Goal: Complete application form: Complete application form

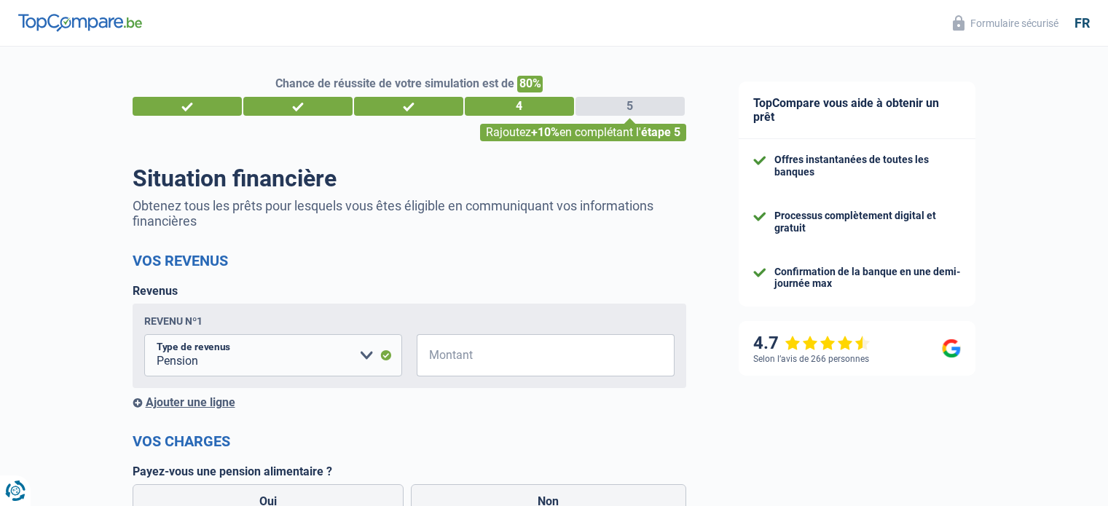
select select "pension"
click at [581, 256] on h2 "Vos revenus" at bounding box center [410, 260] width 554 height 17
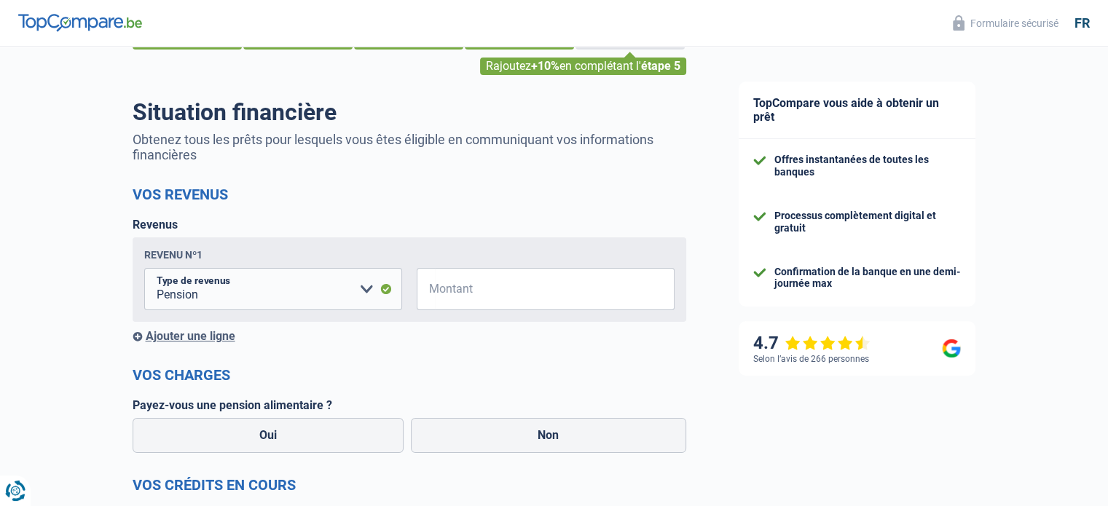
scroll to position [117, 0]
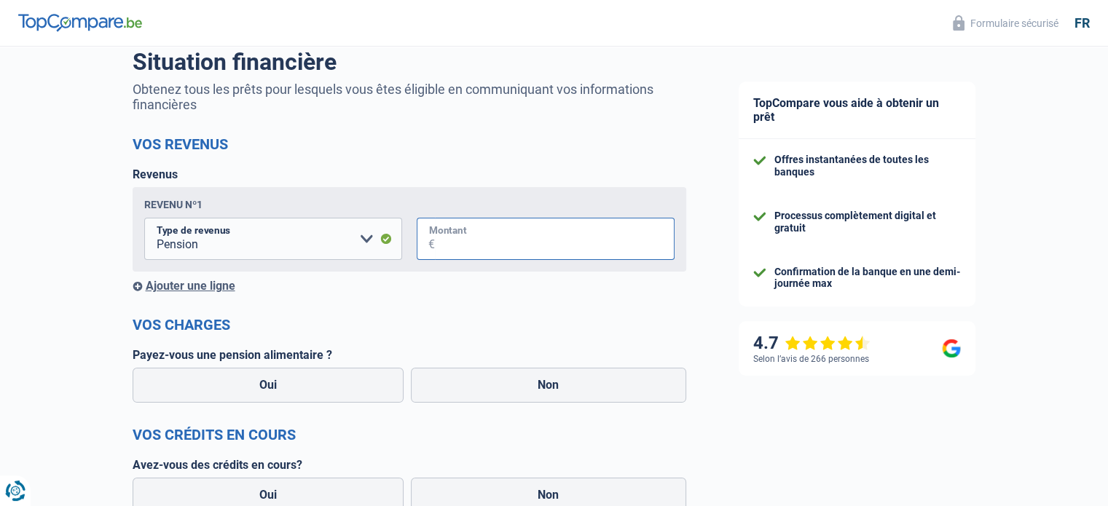
click at [557, 235] on input "Montant" at bounding box center [555, 239] width 240 height 42
type input "1.895"
click at [479, 392] on label "Non" at bounding box center [548, 385] width 275 height 35
click at [479, 392] on input "Non" at bounding box center [548, 385] width 275 height 35
radio input "true"
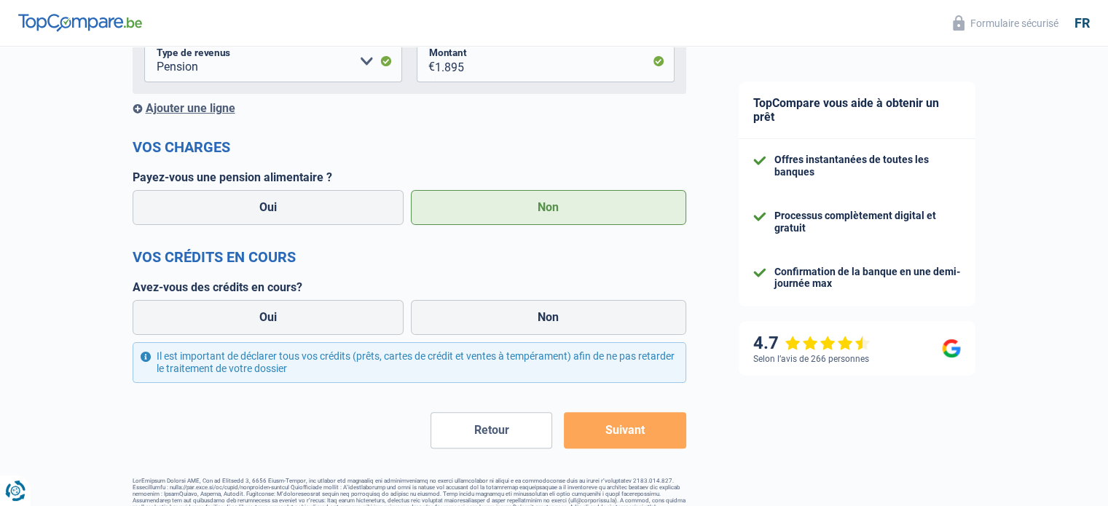
scroll to position [294, 0]
click at [313, 315] on label "Oui" at bounding box center [269, 318] width 272 height 35
click at [313, 315] on input "Oui" at bounding box center [269, 318] width 272 height 35
radio input "true"
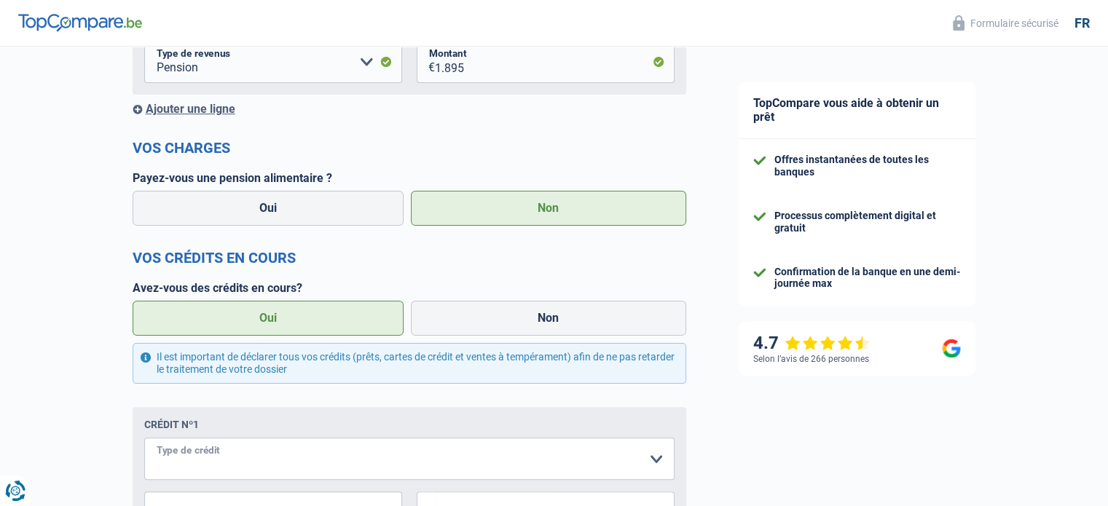
click at [659, 461] on select "Carte ou ouverture de crédit Prêt hypothécaire Vente à tempérament Prêt à tempé…" at bounding box center [409, 459] width 530 height 42
select select "personalLoan"
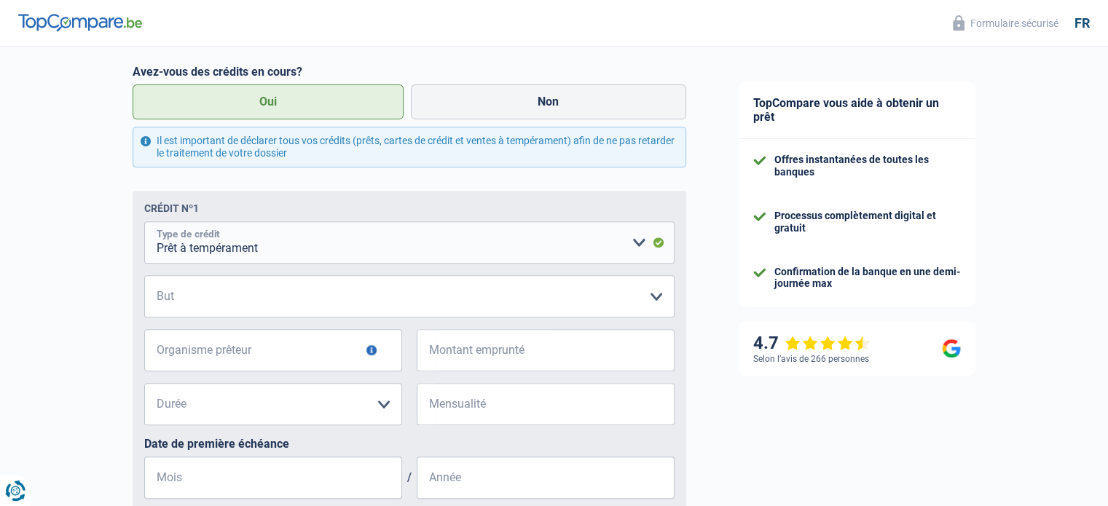
scroll to position [509, 0]
click at [632, 302] on select "Confort maison: meubles, textile, peinture, électroménager, outillage non-profe…" at bounding box center [409, 297] width 530 height 42
select select "smallWorks"
click at [144, 278] on select "Confort maison: meubles, textile, peinture, électroménager, outillage non-profe…" at bounding box center [409, 297] width 530 height 42
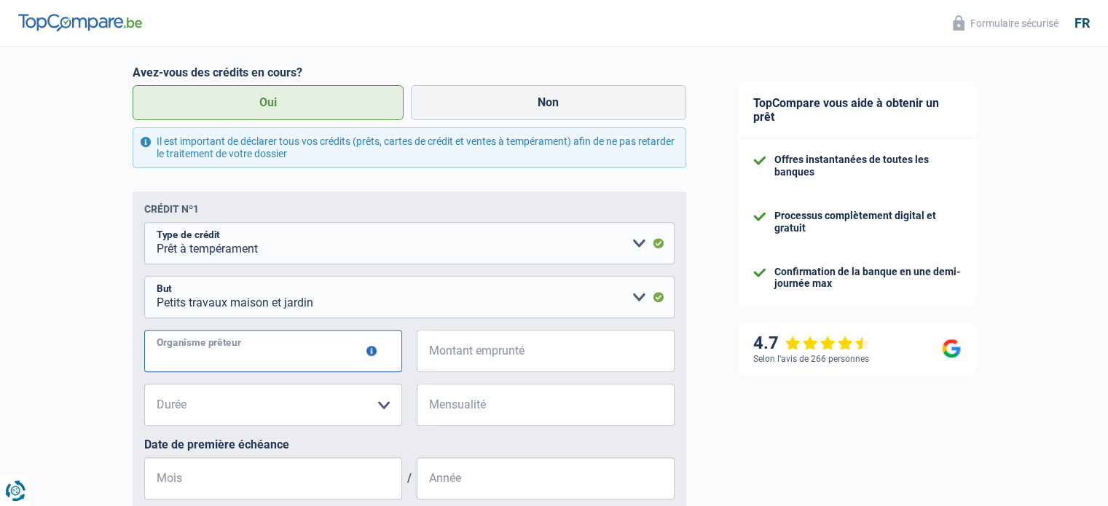
click at [352, 348] on input "Organisme prêteur" at bounding box center [273, 351] width 258 height 42
type input "Cofidis"
click at [596, 342] on input "Montant emprunté" at bounding box center [555, 351] width 240 height 42
type input "20.000"
click at [264, 399] on select "12 mois 18 mois 24 mois 30 mois 36 mois 42 mois 48 mois 60 mois 72 mois 84 mois…" at bounding box center [273, 405] width 258 height 42
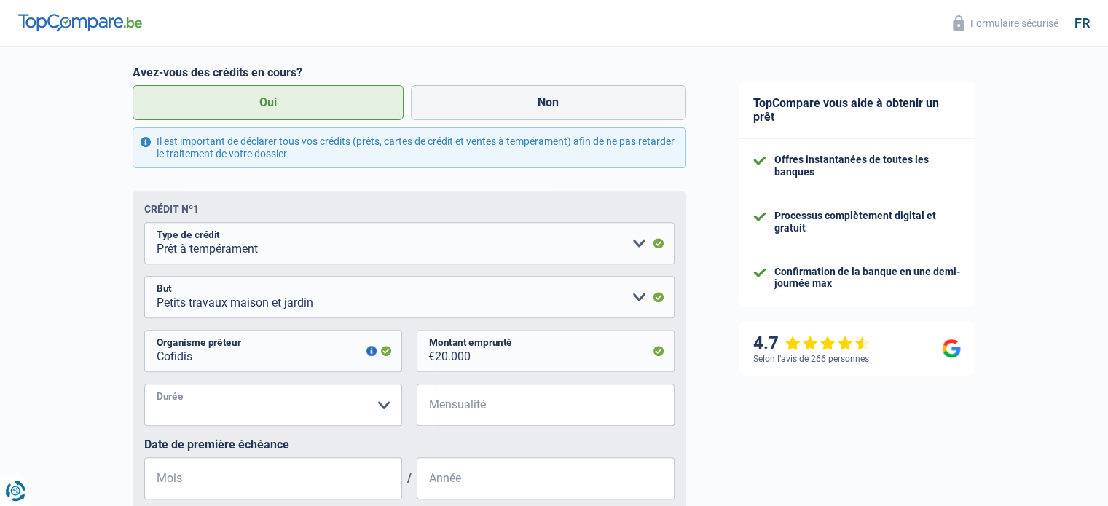
select select "60"
click at [144, 385] on select "12 mois 18 mois 24 mois 30 mois 36 mois 42 mois 48 mois 60 mois 72 mois 84 mois…" at bounding box center [273, 405] width 258 height 42
click at [489, 410] on input "Mensualité" at bounding box center [555, 405] width 240 height 42
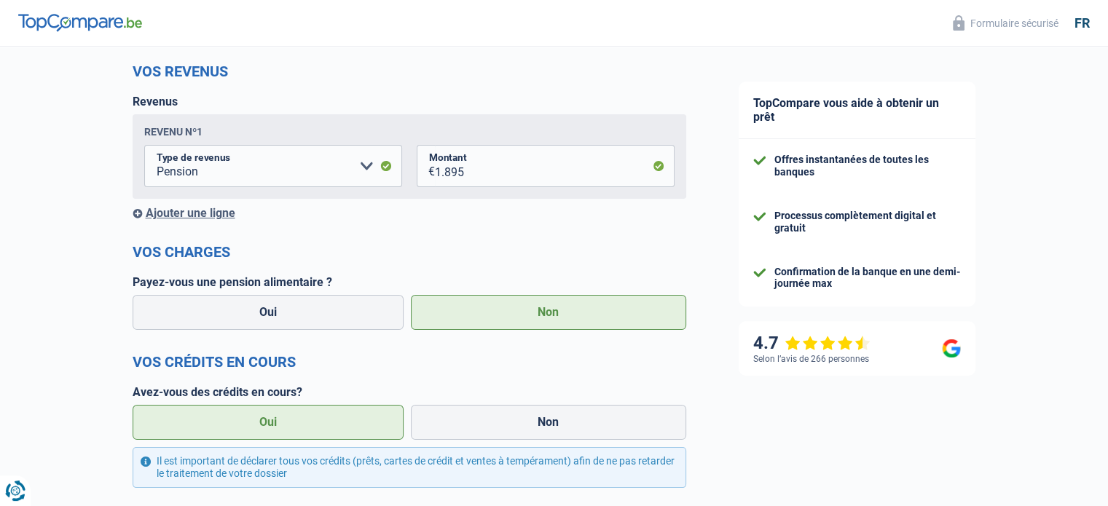
scroll to position [163, 0]
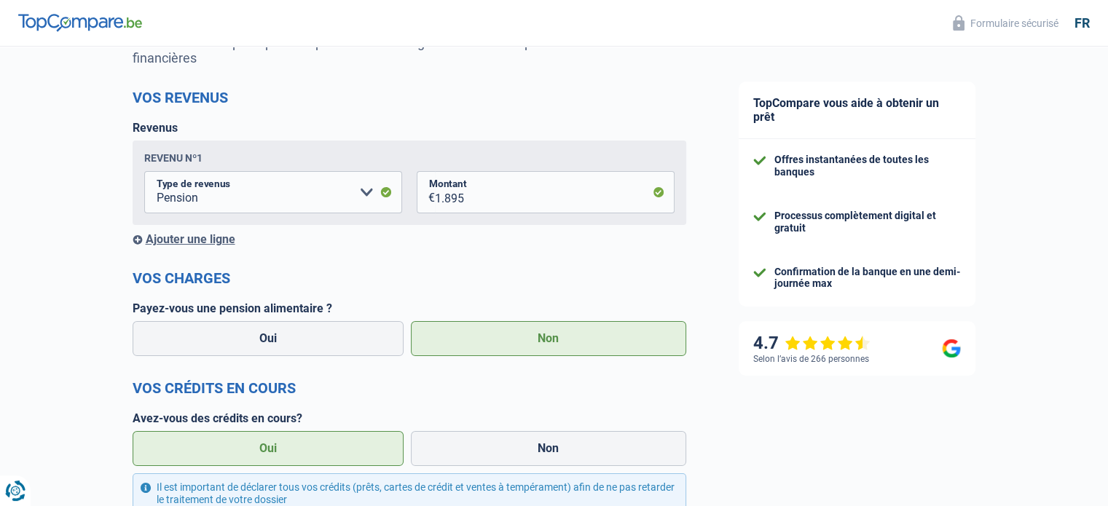
type input "4"
drag, startPoint x: 453, startPoint y: 200, endPoint x: 490, endPoint y: 200, distance: 36.4
click at [490, 200] on input "1.895" at bounding box center [555, 192] width 240 height 42
type input "1.815"
click at [487, 279] on h2 "Vos charges" at bounding box center [410, 278] width 554 height 17
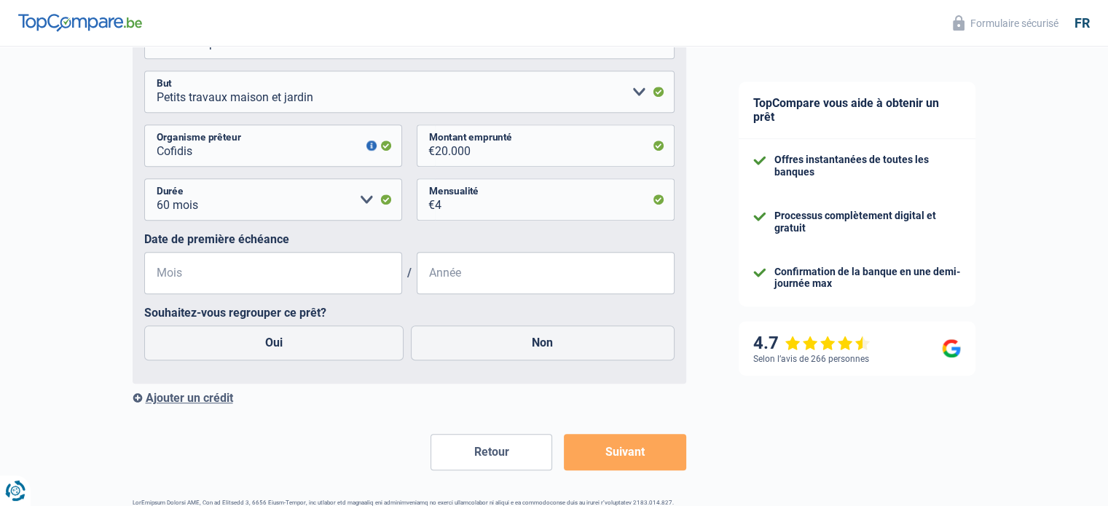
scroll to position [717, 0]
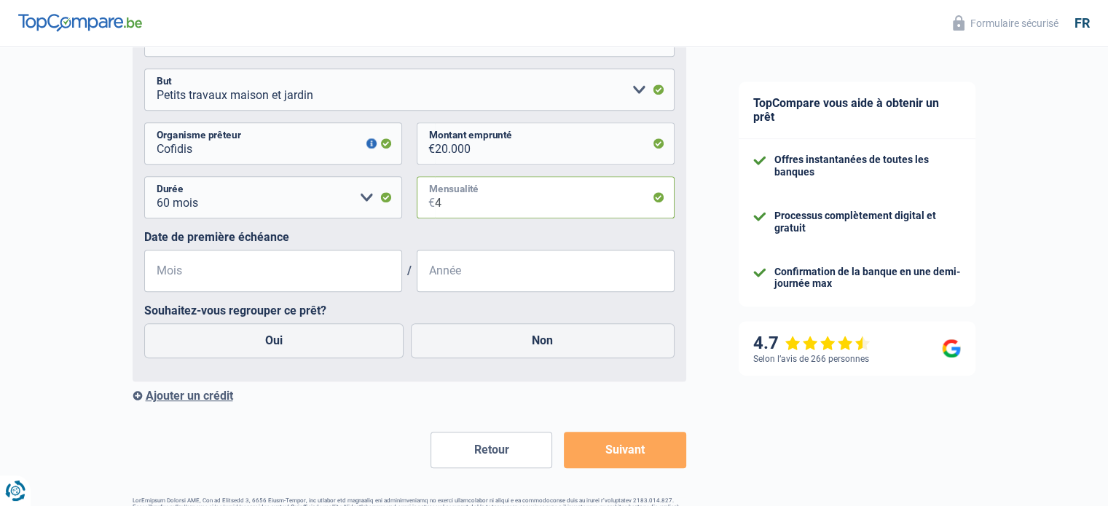
click at [490, 205] on input "4" at bounding box center [555, 197] width 240 height 42
type input "407"
click at [313, 279] on input "Mois" at bounding box center [273, 271] width 258 height 42
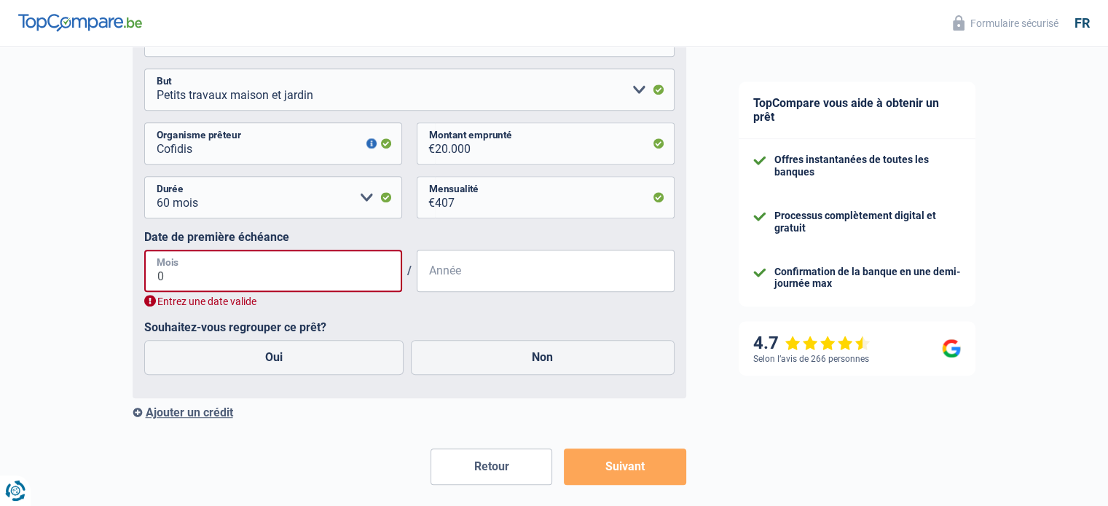
type input "09"
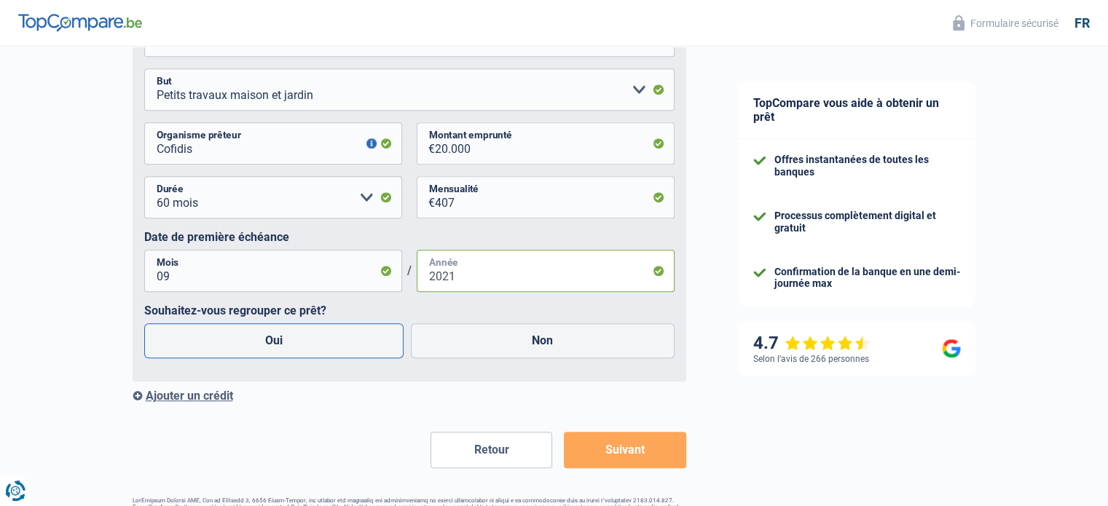
type input "2021"
click at [320, 346] on label "Oui" at bounding box center [274, 340] width 260 height 35
click at [320, 346] on input "Oui" at bounding box center [274, 340] width 260 height 35
radio input "true"
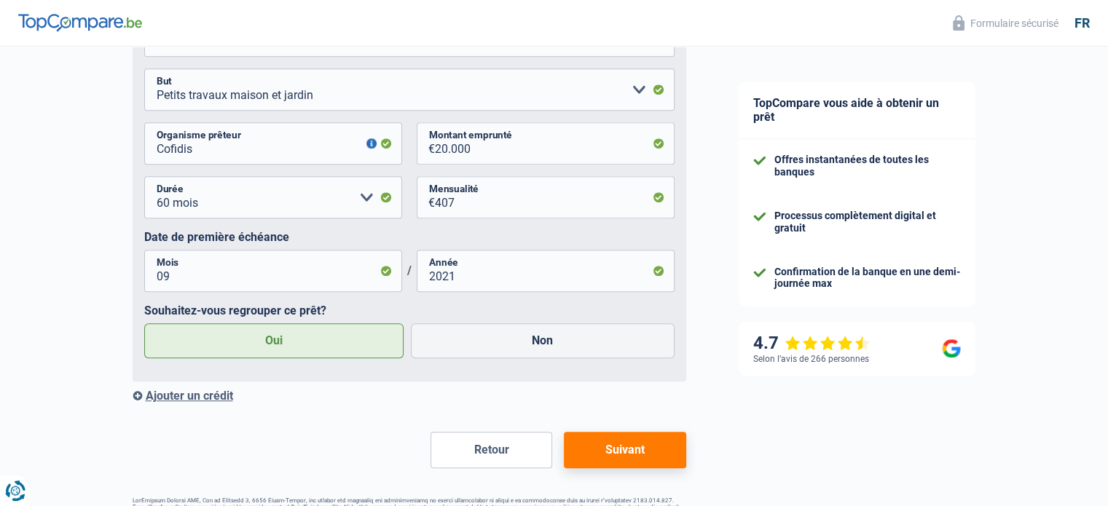
click at [640, 451] on button "Suivant" at bounding box center [625, 450] width 122 height 36
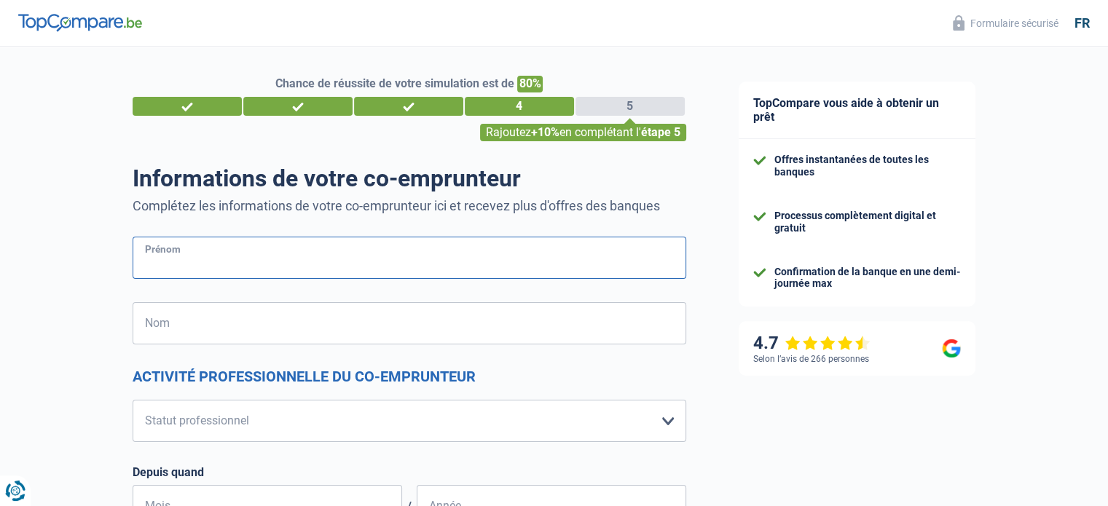
click at [463, 258] on input "Prénom" at bounding box center [410, 258] width 554 height 42
type input "[PERSON_NAME]"
type input "Ardenois"
click at [425, 417] on select "Ouvrier Employé privé Employé public Invalide Indépendant Pensionné Chômeur Mut…" at bounding box center [410, 421] width 554 height 42
select select "retired"
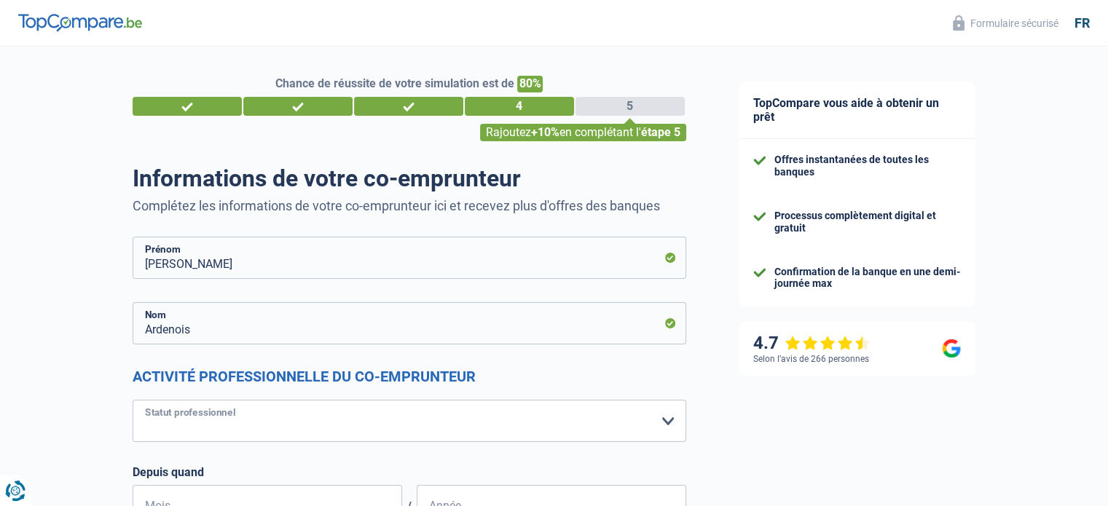
click at [133, 400] on select "Ouvrier Employé privé Employé public Invalide Indépendant Pensionné Chômeur Mut…" at bounding box center [410, 421] width 554 height 42
select select "pension"
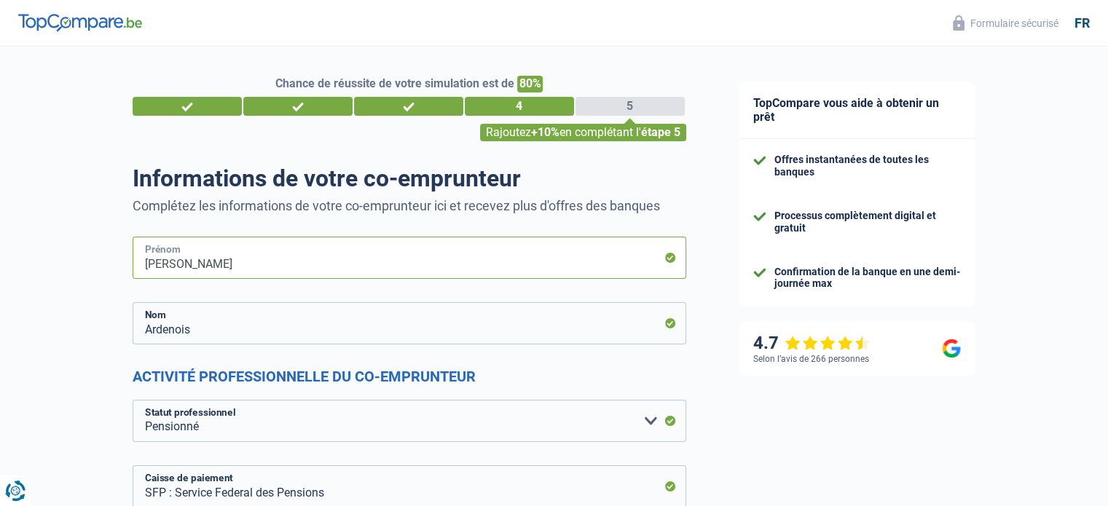
drag, startPoint x: 198, startPoint y: 267, endPoint x: 42, endPoint y: 252, distance: 157.4
type input "[PERSON_NAME]"
type input "Volont"
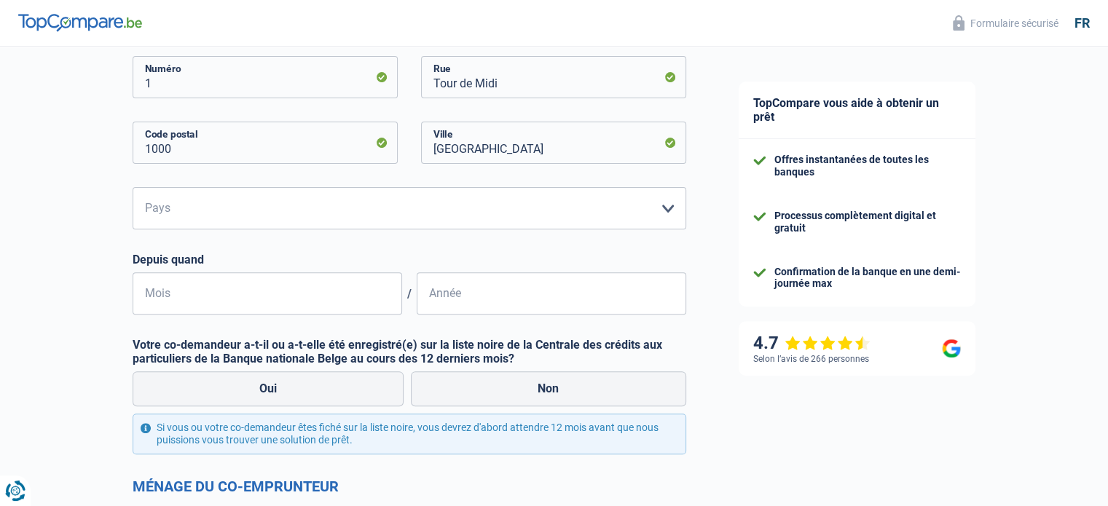
scroll to position [477, 0]
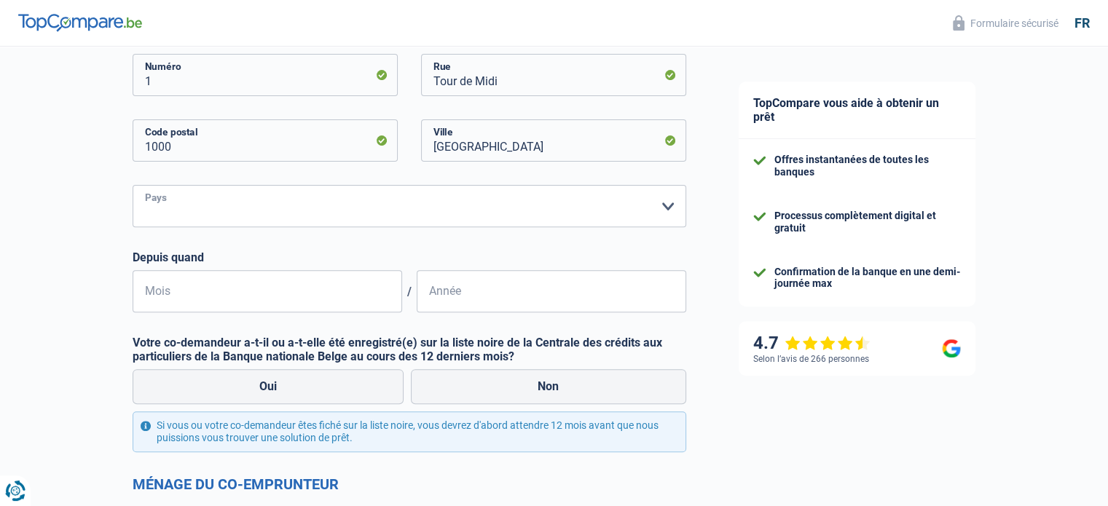
click at [644, 200] on select "Belgique Luxembourg Veuillez sélectionner une option" at bounding box center [410, 206] width 554 height 42
select select "BE"
click at [133, 185] on select "Belgique Luxembourg Veuillez sélectionner une option" at bounding box center [410, 206] width 554 height 42
click at [259, 294] on input "Mois" at bounding box center [268, 291] width 270 height 42
type input "01"
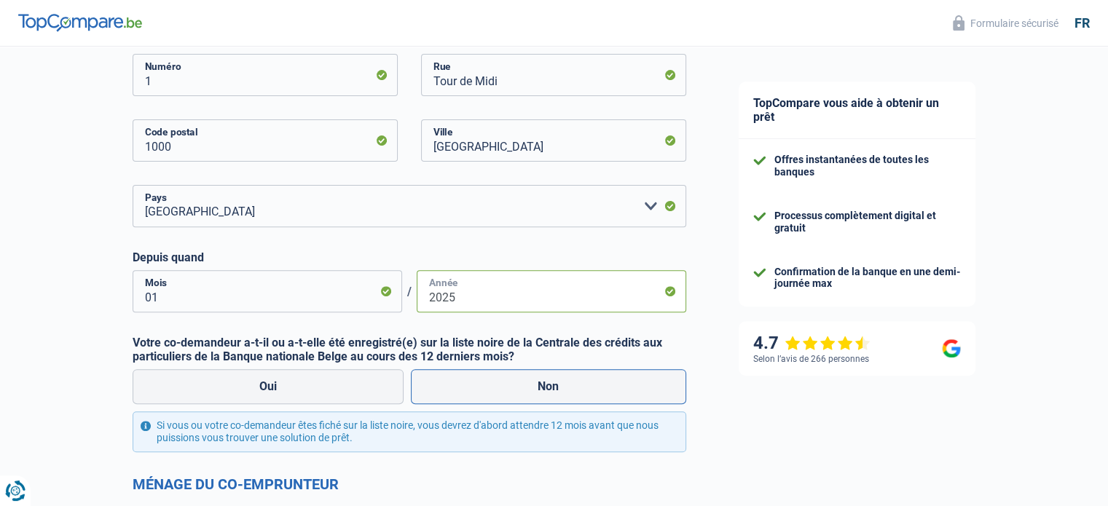
type input "2025"
click at [504, 387] on label "Non" at bounding box center [548, 386] width 275 height 35
click at [504, 387] on input "Non" at bounding box center [548, 386] width 275 height 35
radio input "true"
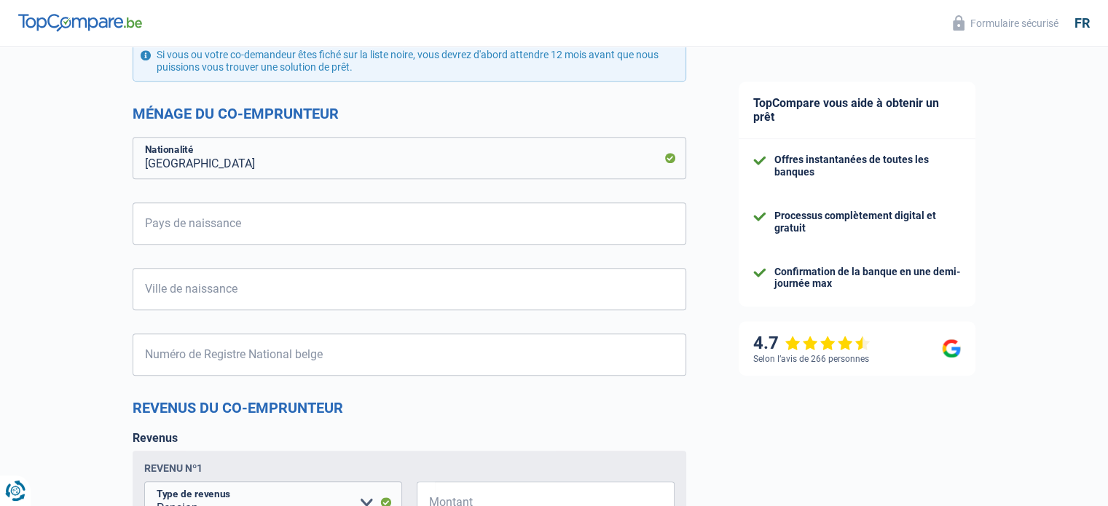
scroll to position [839, 0]
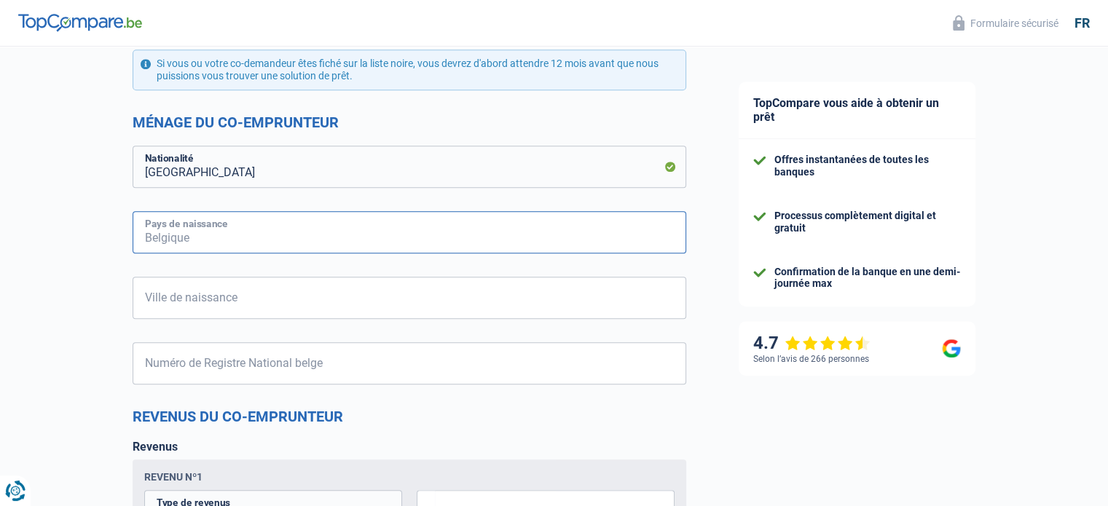
click at [611, 240] on input "Pays de naissance" at bounding box center [410, 232] width 554 height 42
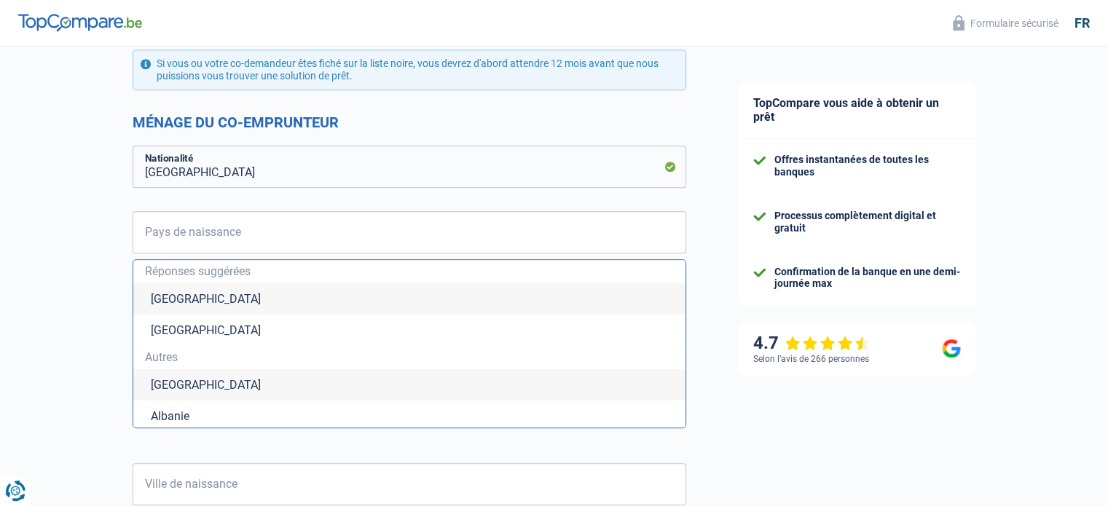
click at [163, 291] on li "[GEOGRAPHIC_DATA]" at bounding box center [409, 298] width 552 height 31
type input "[GEOGRAPHIC_DATA]"
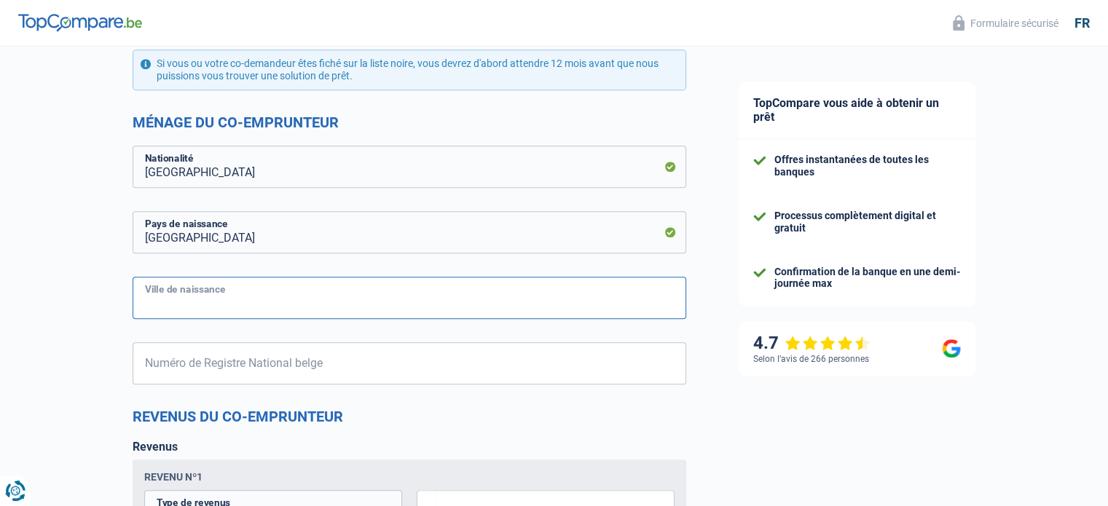
click at [270, 301] on input "Ville de naissance" at bounding box center [410, 298] width 554 height 42
type input "Crehen"
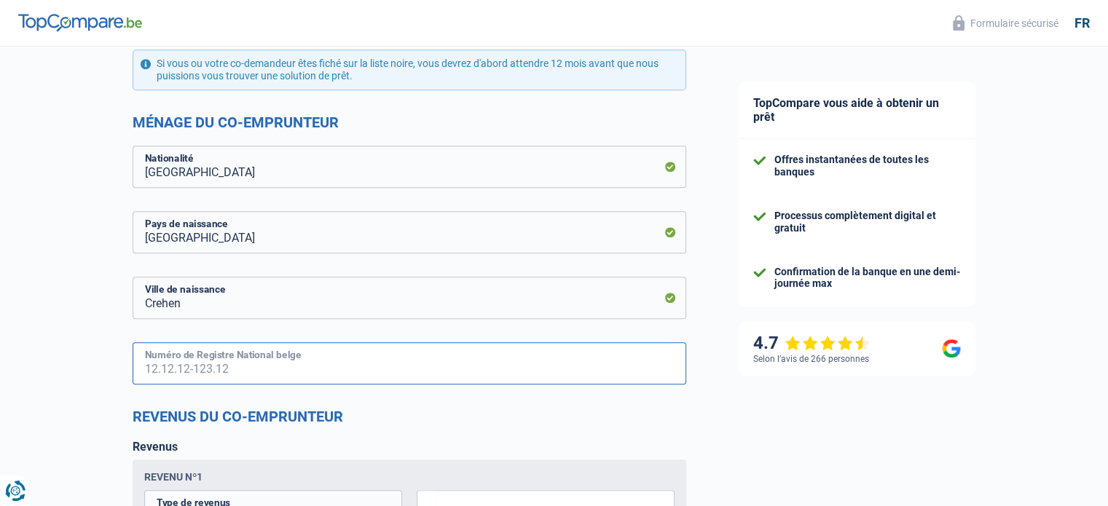
click at [281, 362] on input "Numéro de Registre National belge" at bounding box center [410, 363] width 554 height 42
type input "60.09.22-179.96"
click at [372, 420] on h2 "Revenus du co-emprunteur" at bounding box center [410, 416] width 554 height 17
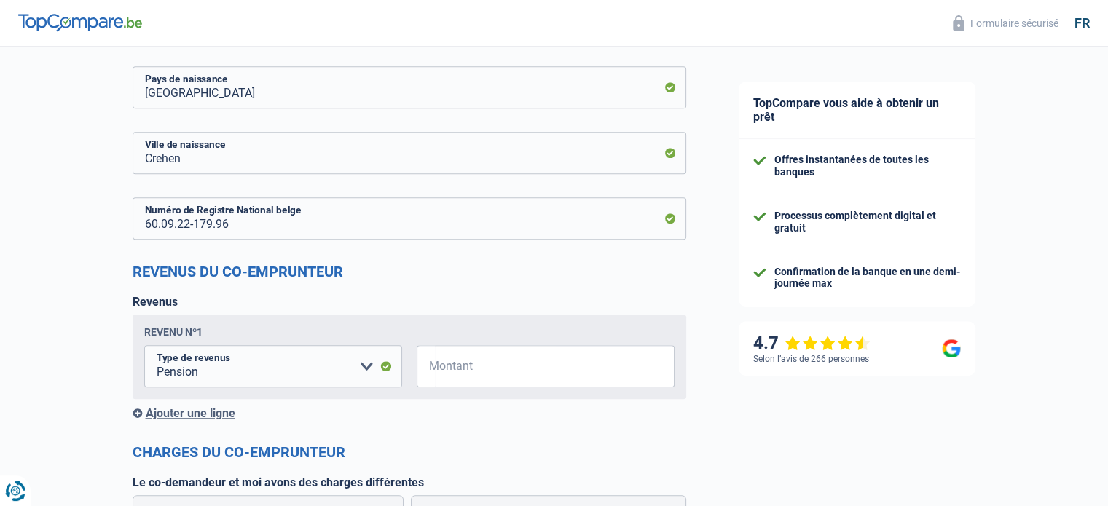
scroll to position [985, 0]
click at [516, 374] on input "Montant" at bounding box center [555, 366] width 240 height 42
type input "1.695"
click at [507, 420] on div "Ajouter une ligne" at bounding box center [410, 413] width 554 height 14
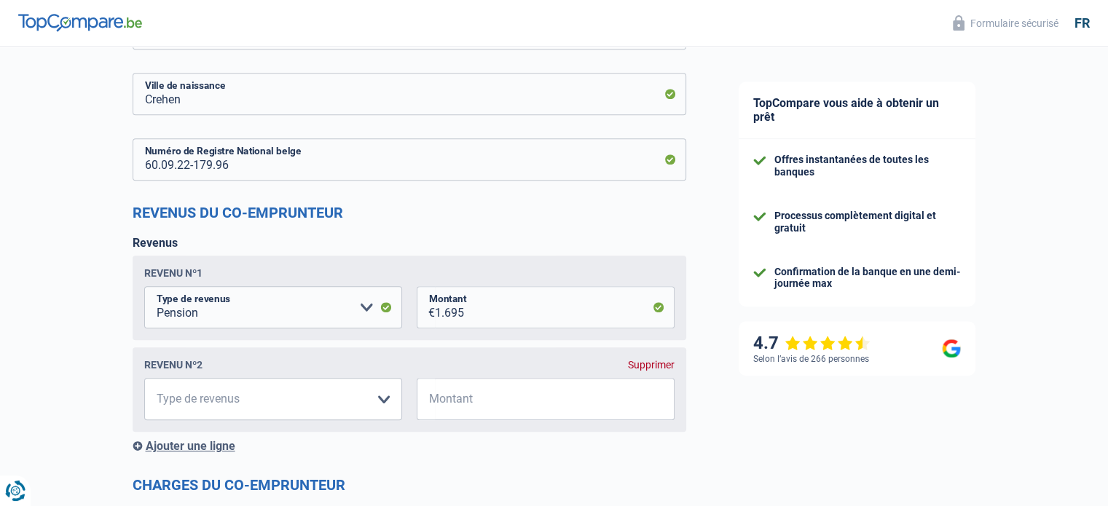
scroll to position [1072, 0]
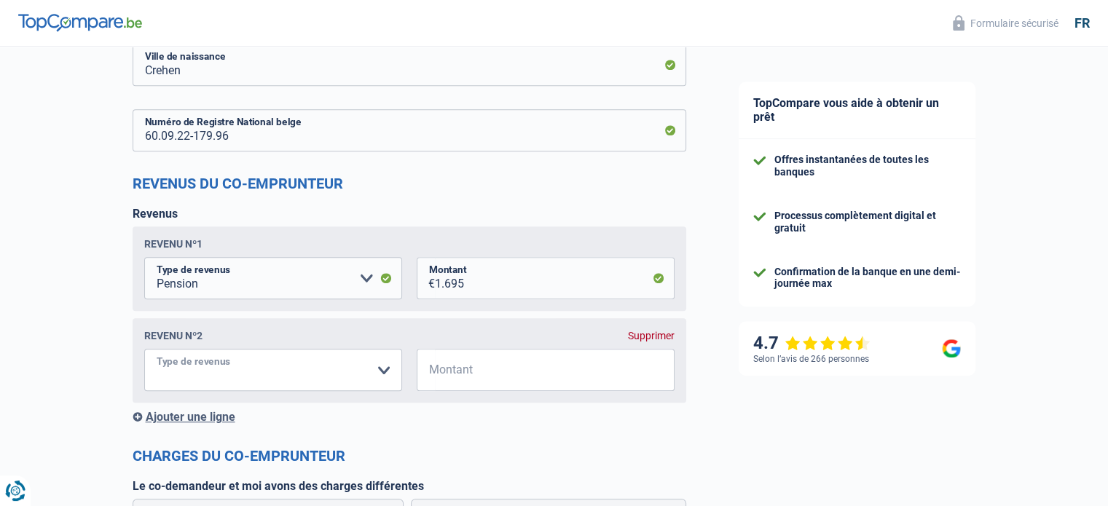
click at [382, 367] on select "Allocation d'handicap Allocations chômage Allocations familiales Chèques repas …" at bounding box center [273, 370] width 258 height 42
select select "rentalIncome"
click at [144, 350] on select "Allocation d'handicap Allocations chômage Allocations familiales Chèques repas …" at bounding box center [273, 370] width 258 height 42
click at [468, 375] on input "Montant" at bounding box center [555, 370] width 240 height 42
type input "725"
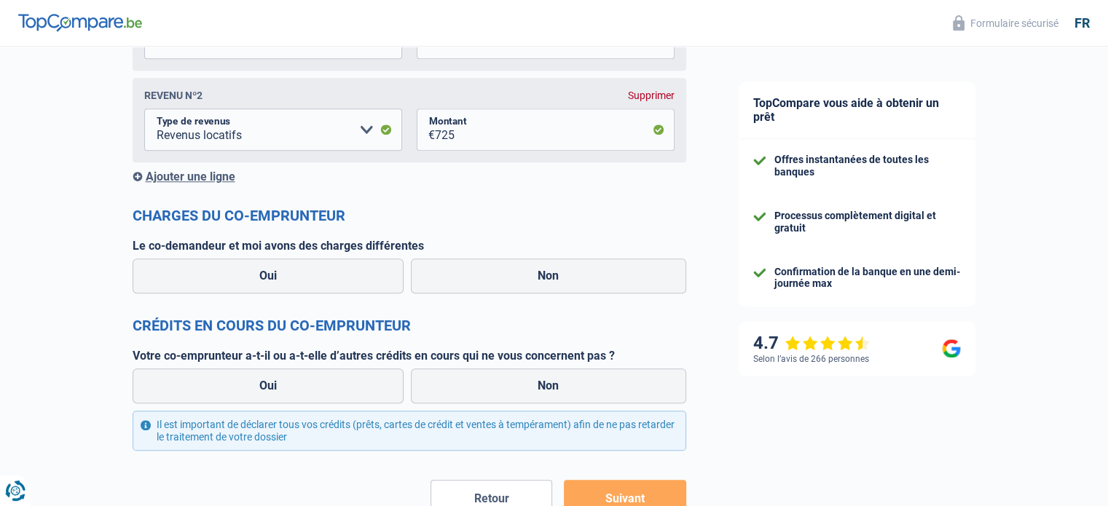
scroll to position [1335, 0]
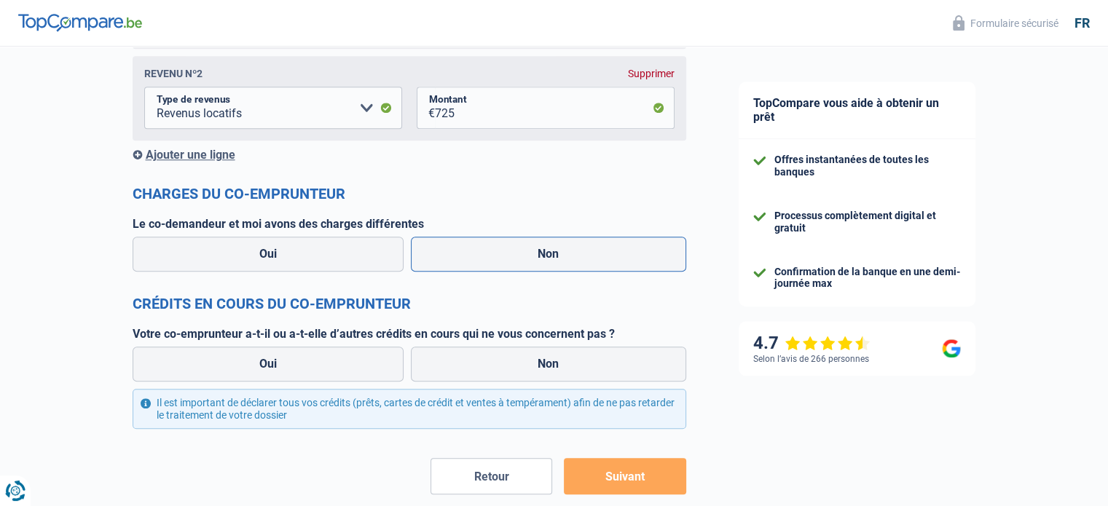
click at [463, 256] on label "Non" at bounding box center [548, 254] width 275 height 35
click at [463, 256] on input "Non" at bounding box center [548, 254] width 275 height 35
radio input "true"
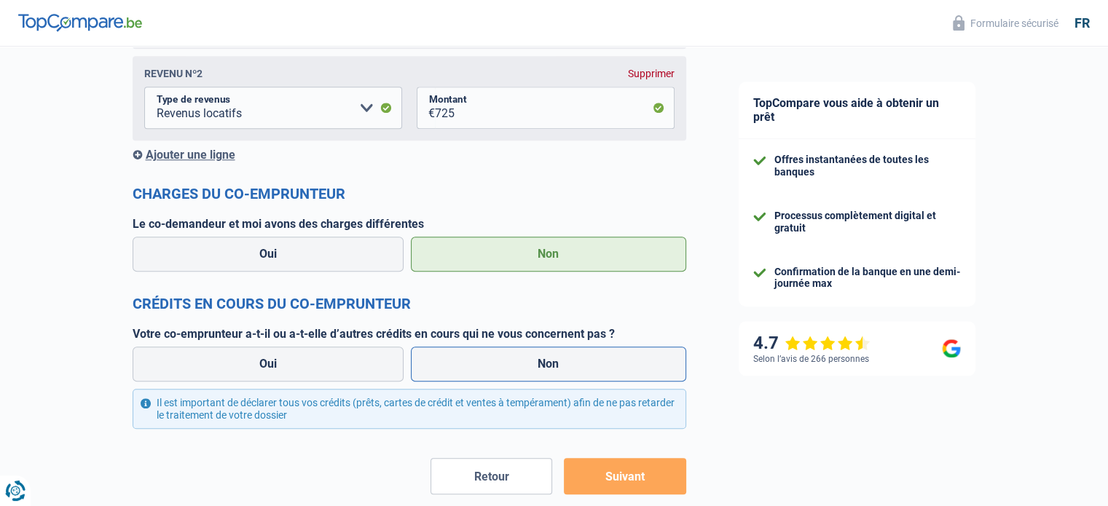
click at [496, 368] on label "Non" at bounding box center [548, 364] width 275 height 35
click at [496, 368] on input "Non" at bounding box center [548, 364] width 275 height 35
radio input "true"
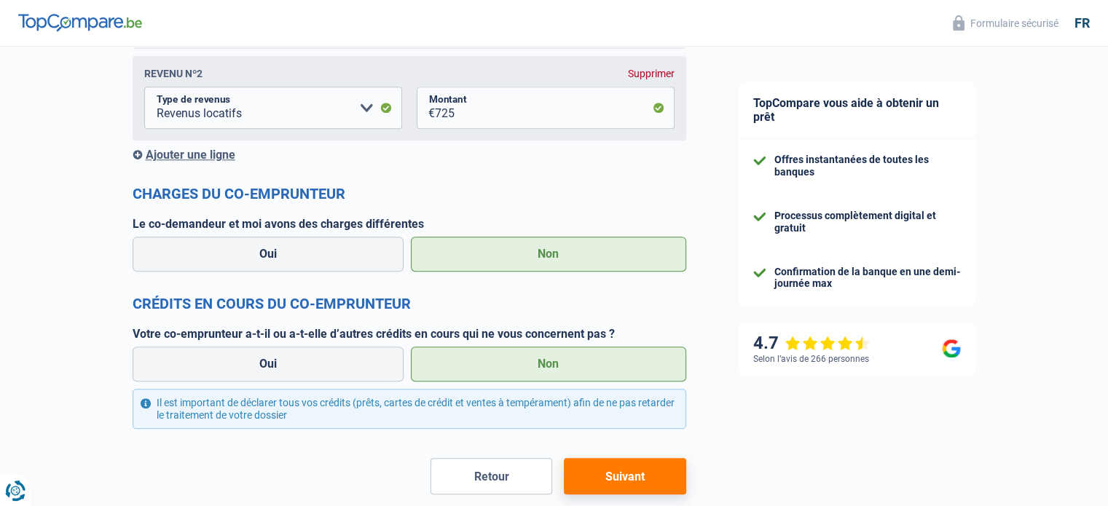
click at [615, 486] on button "Suivant" at bounding box center [625, 476] width 122 height 36
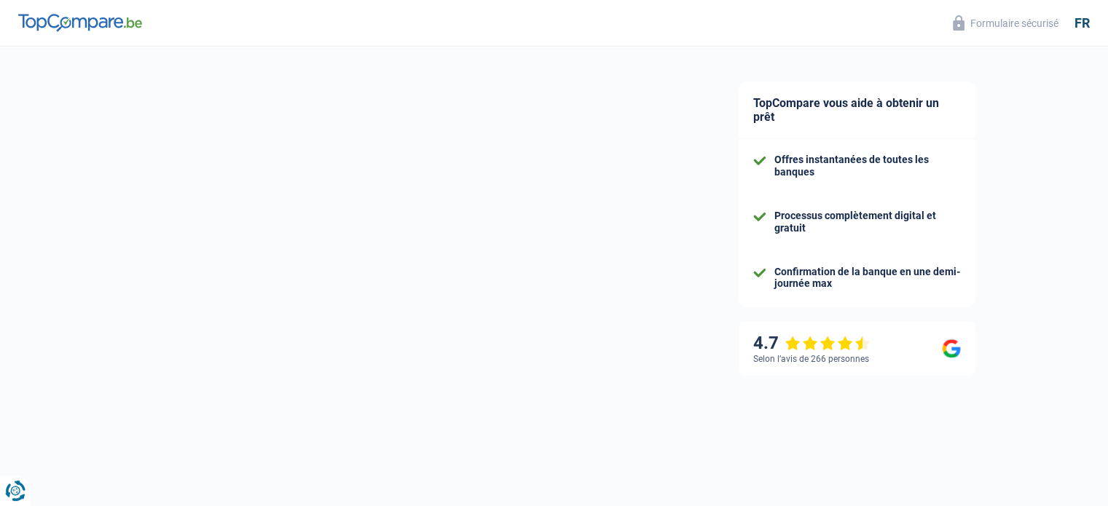
select select "refinancing"
select select "36"
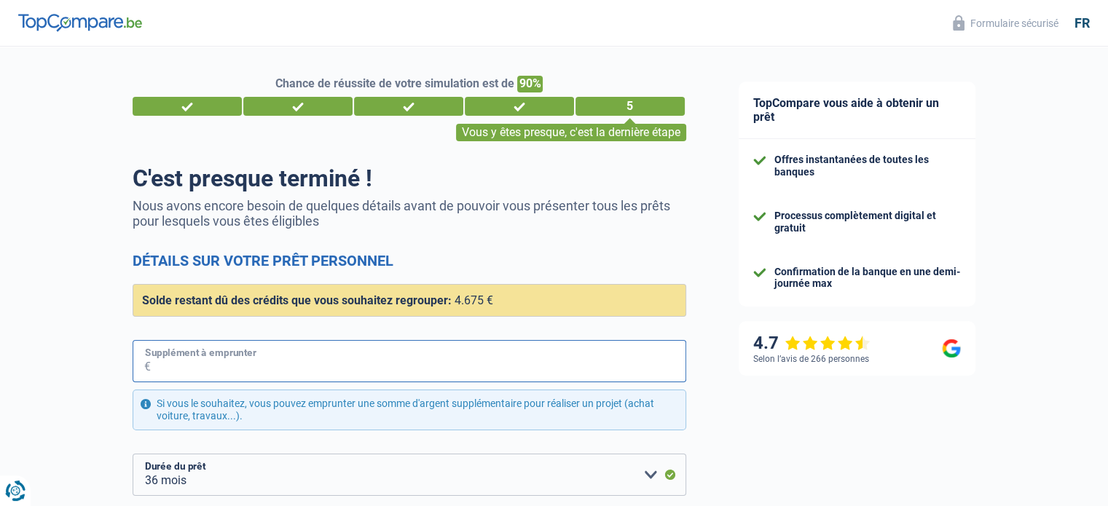
click at [490, 366] on input "Supplément à emprunter" at bounding box center [418, 361] width 535 height 42
type input "8.500"
select select "60"
type input "8.500"
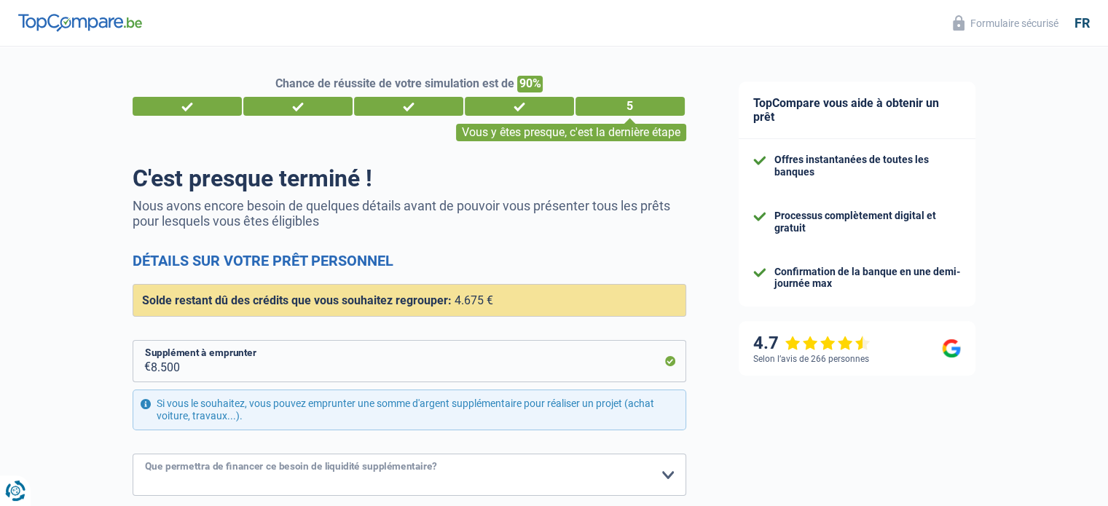
click at [471, 483] on select "Confort maison: meubles, textile, peinture, électroménager, outillage non-profe…" at bounding box center [410, 475] width 554 height 42
click at [133, 454] on select "Confort maison: meubles, textile, peinture, électroménager, outillage non-profe…" at bounding box center [410, 475] width 554 height 42
click at [271, 476] on select "Confort maison: meubles, textile, peinture, électroménager, outillage non-profe…" at bounding box center [410, 475] width 554 height 42
select select "car"
click at [133, 454] on select "Confort maison: meubles, textile, peinture, électroménager, outillage non-profe…" at bounding box center [410, 475] width 554 height 42
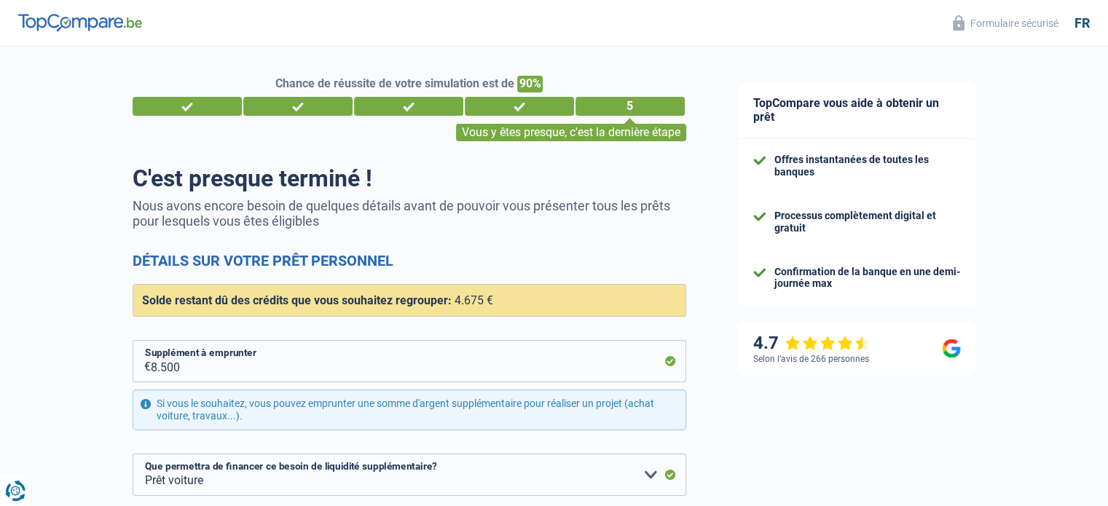
click at [98, 434] on div "Chance de réussite de votre simulation est de 90% 1 2 3 4 5 Vous y êtes presque…" at bounding box center [356, 431] width 713 height 780
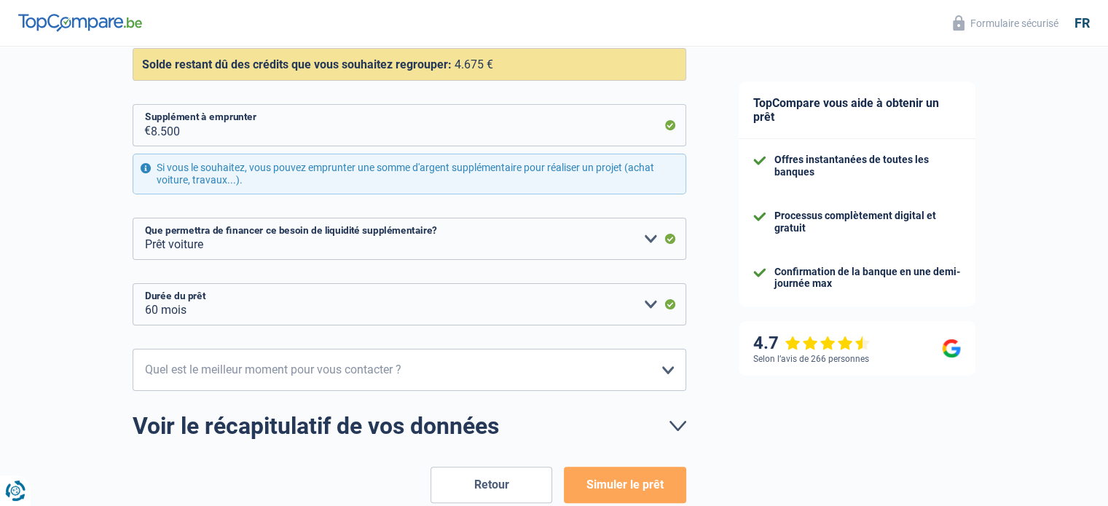
scroll to position [262, 0]
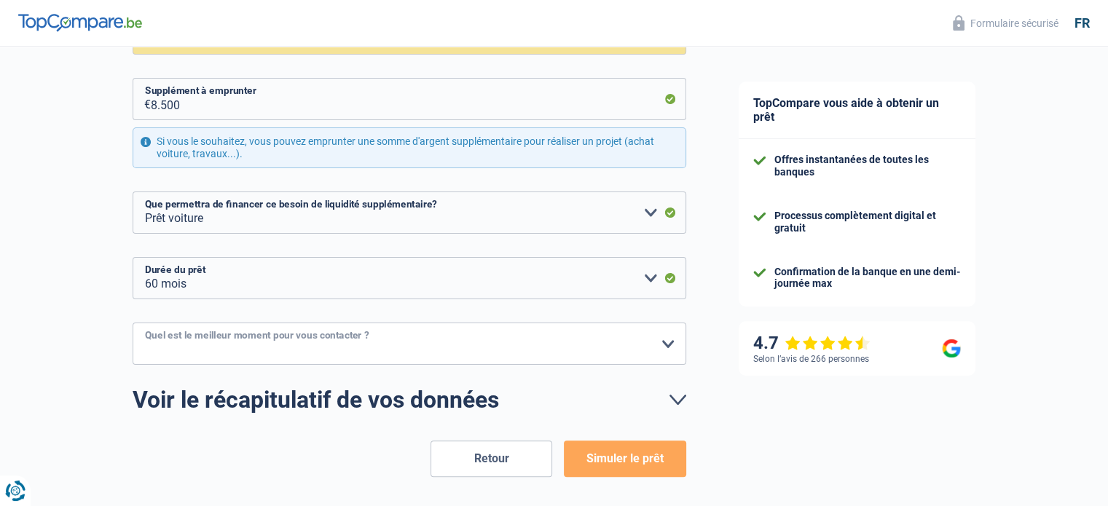
click at [208, 341] on select "10h-12h 12h-14h 14h-16h 16h-18h Veuillez sélectionner une option" at bounding box center [410, 344] width 554 height 42
select select "14-16"
click at [133, 323] on select "10h-12h 12h-14h 14h-16h 16h-18h Veuillez sélectionner une option" at bounding box center [410, 344] width 554 height 42
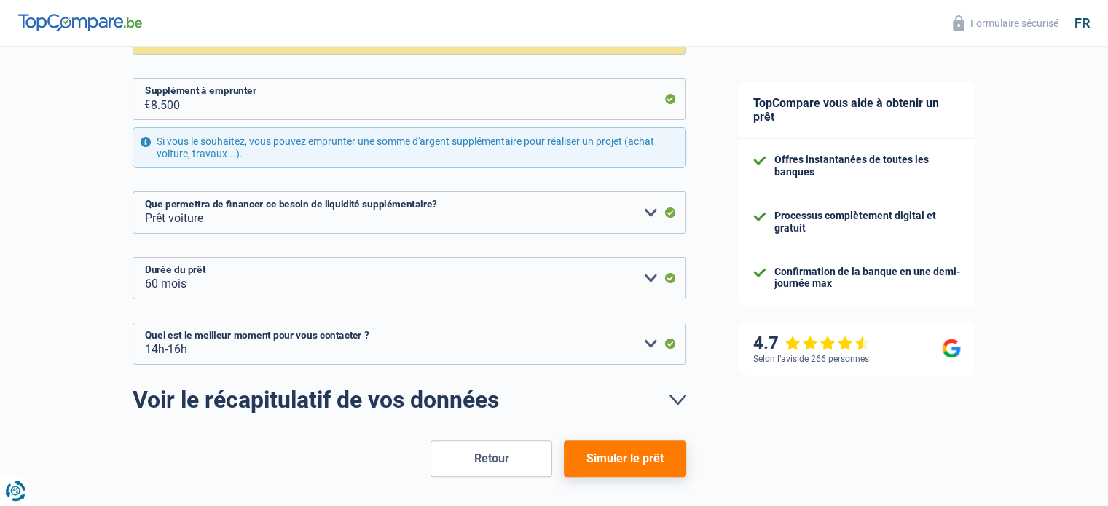
click at [606, 453] on button "Simuler le prêt" at bounding box center [625, 459] width 122 height 36
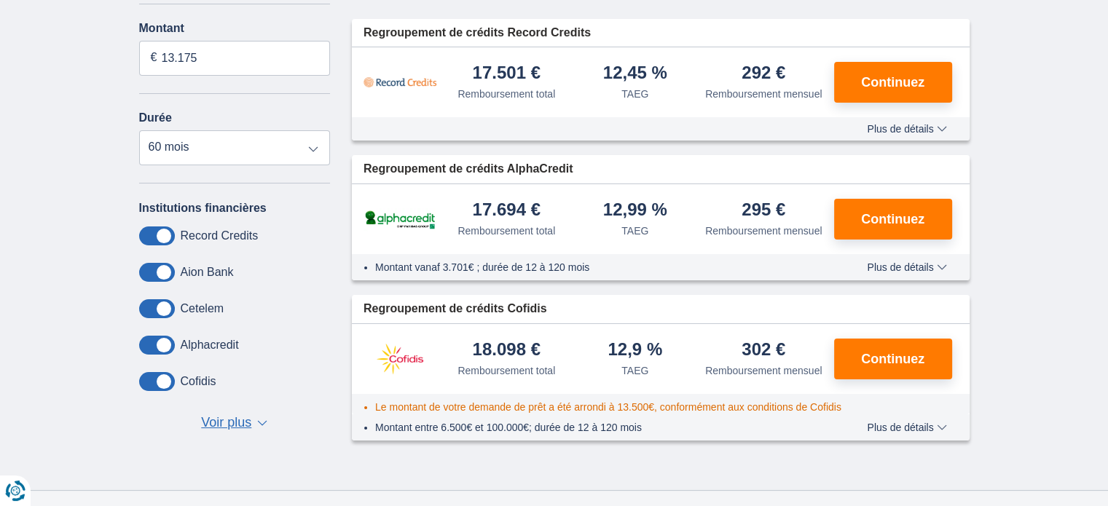
scroll to position [213, 0]
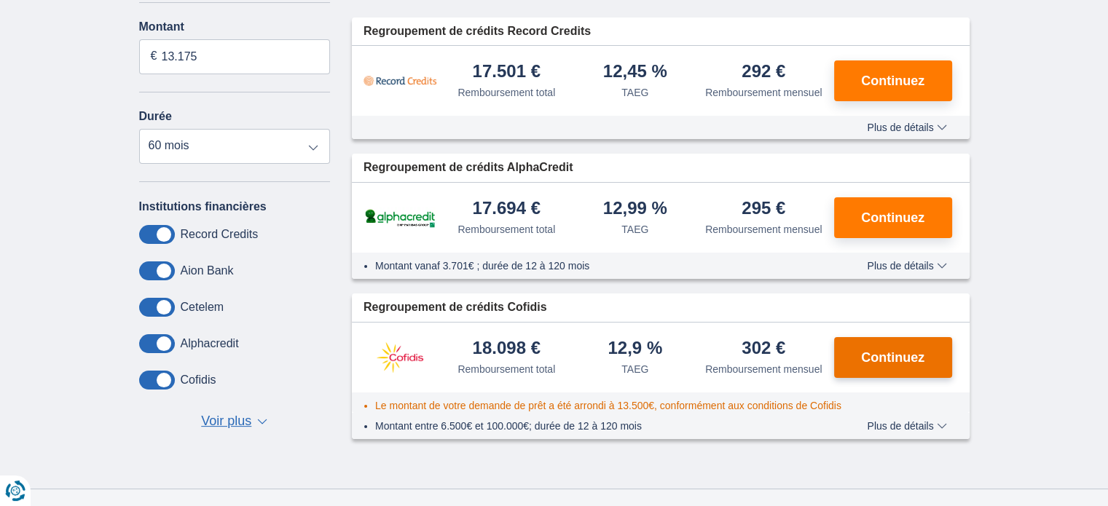
click at [902, 352] on span "Continuez" at bounding box center [892, 357] width 63 height 13
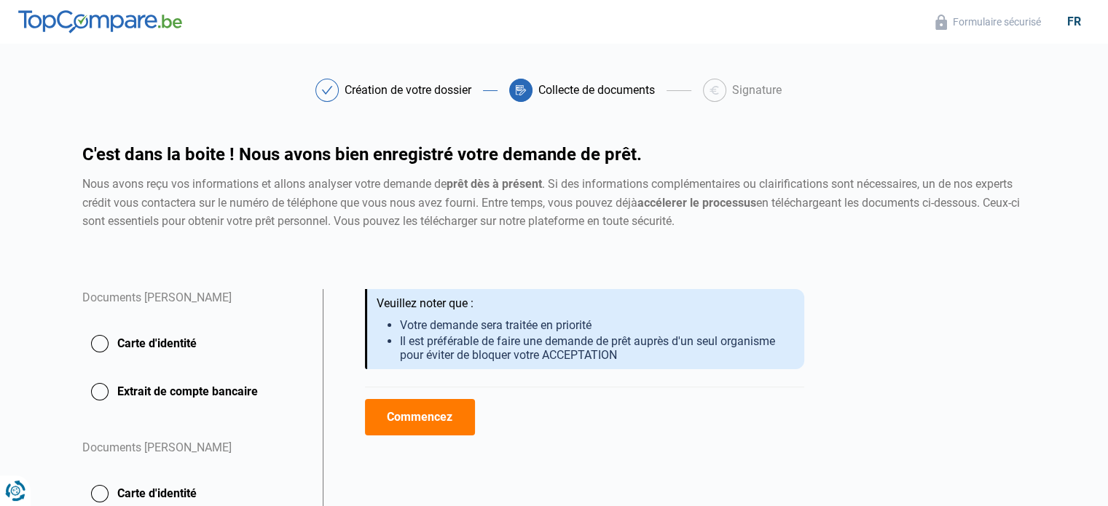
click at [102, 345] on button "Carte d'identité" at bounding box center [193, 344] width 223 height 36
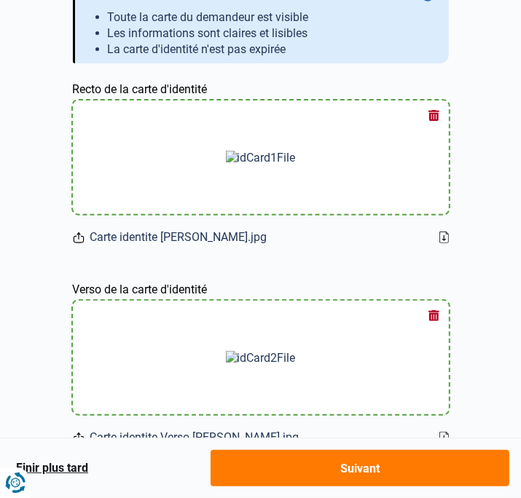
scroll to position [131, 0]
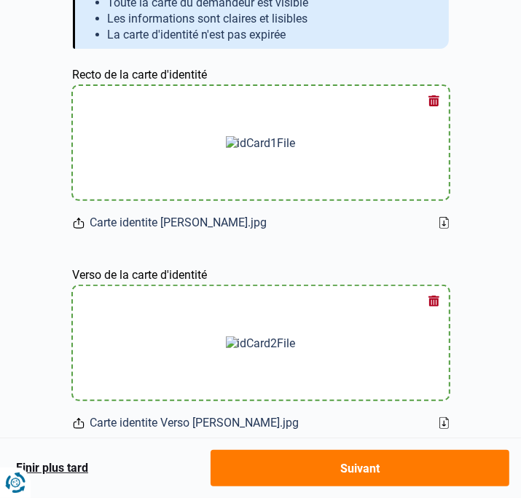
click at [382, 466] on button "Suivant" at bounding box center [360, 468] width 299 height 36
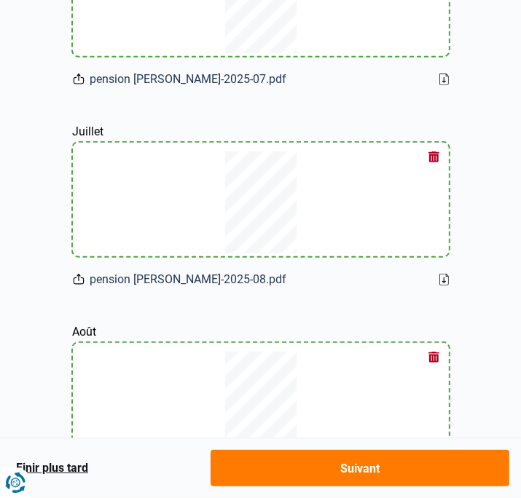
scroll to position [423, 0]
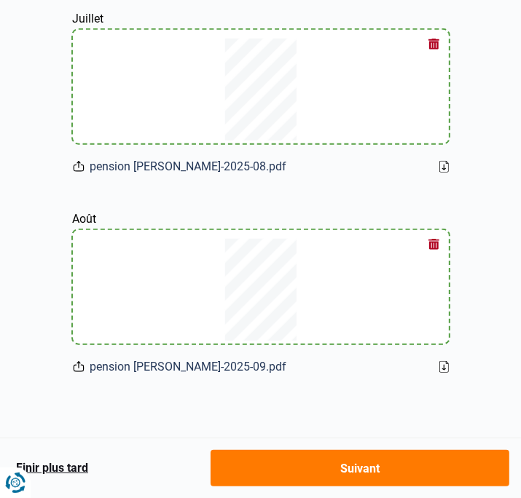
click at [423, 482] on button "Suivant" at bounding box center [360, 468] width 299 height 36
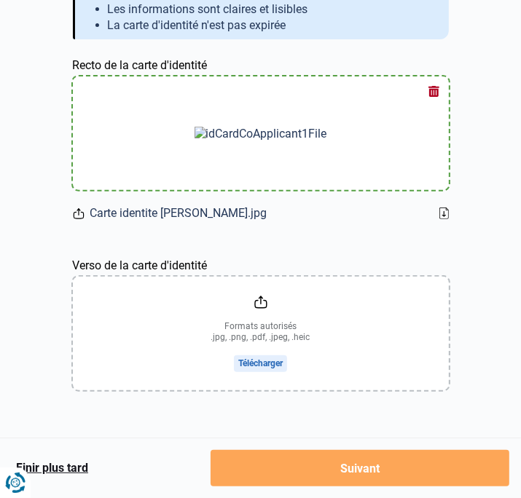
scroll to position [156, 0]
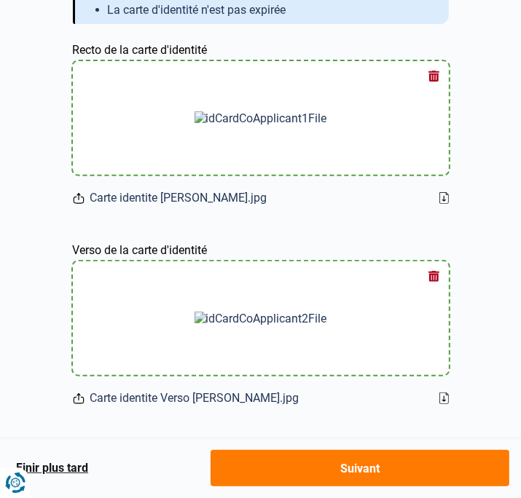
click at [275, 321] on img at bounding box center [261, 319] width 133 height 14
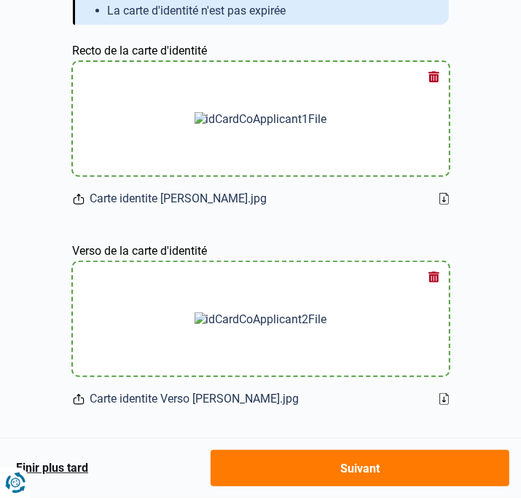
scroll to position [188, 0]
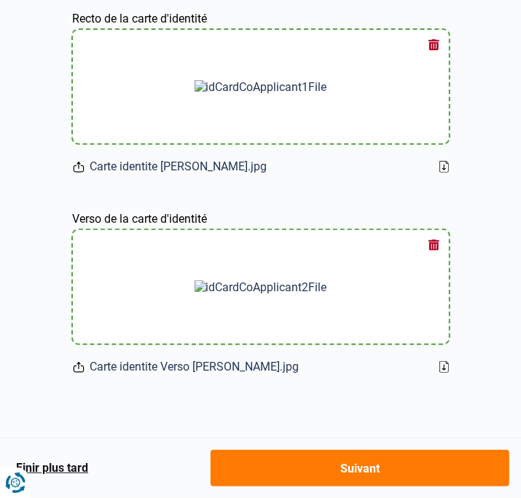
click at [436, 465] on button "Suivant" at bounding box center [360, 468] width 299 height 36
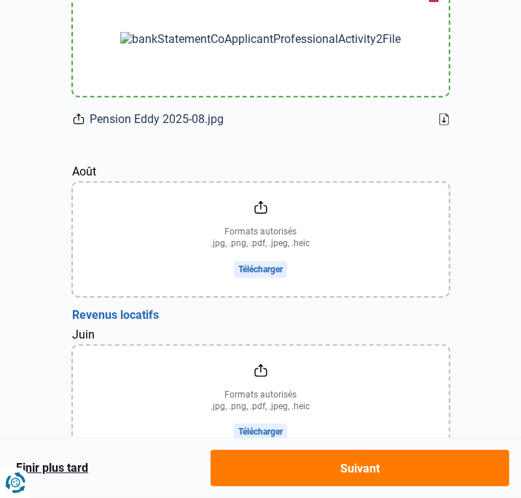
scroll to position [483, 0]
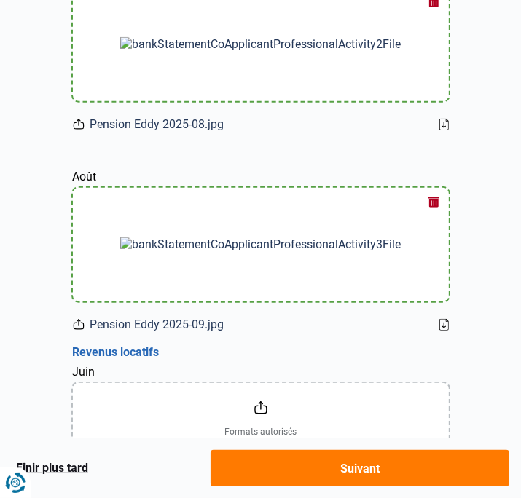
click at [504, 342] on main "Création de votre dossier Collecte de documents Signature Création de votre dos…" at bounding box center [260, 258] width 521 height 1366
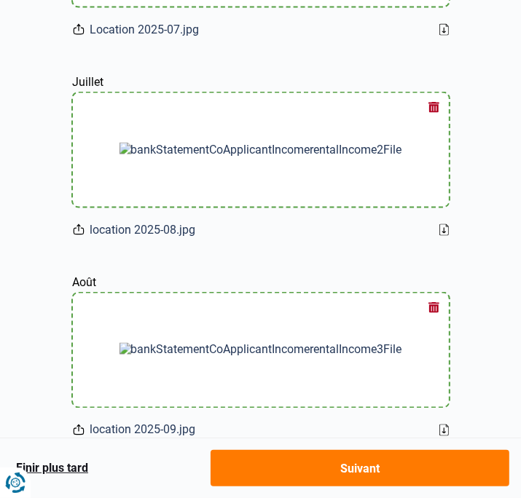
scroll to position [1037, 0]
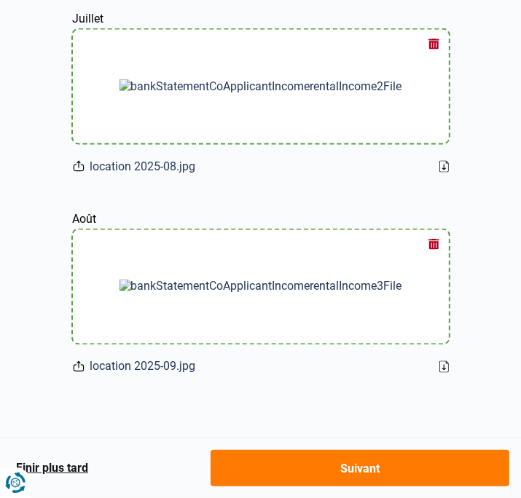
click at [434, 467] on button "Suivant" at bounding box center [360, 468] width 299 height 36
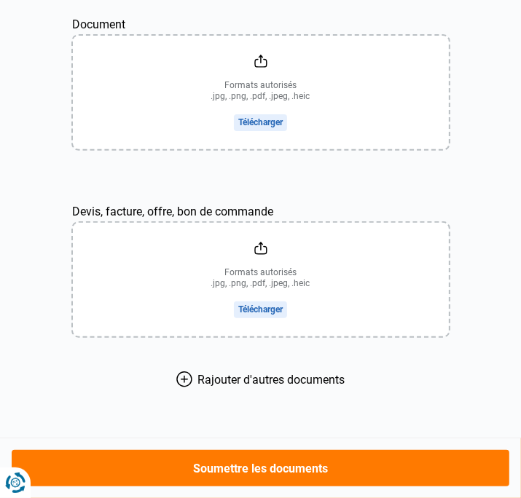
scroll to position [196, 0]
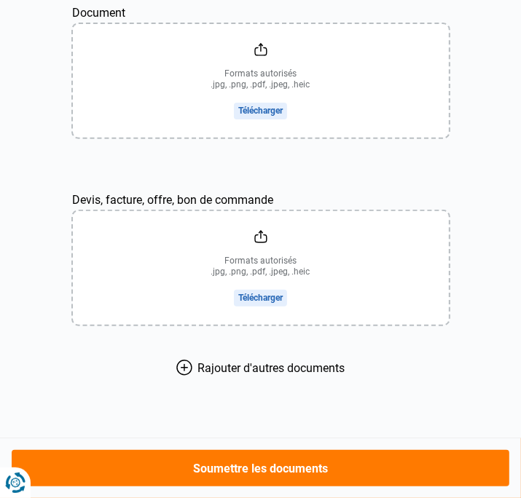
click at [267, 468] on button "Soumettre les documents" at bounding box center [261, 468] width 498 height 36
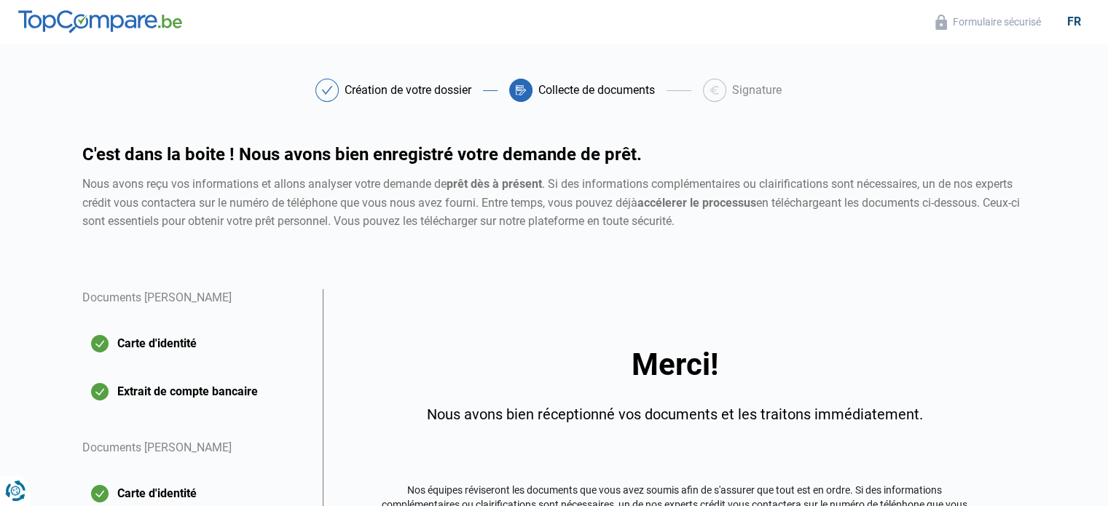
click at [735, 279] on div "C'est dans la boite ! Nous avons bien enregistré votre demande de prêt. Nous av…" at bounding box center [555, 218] width 962 height 144
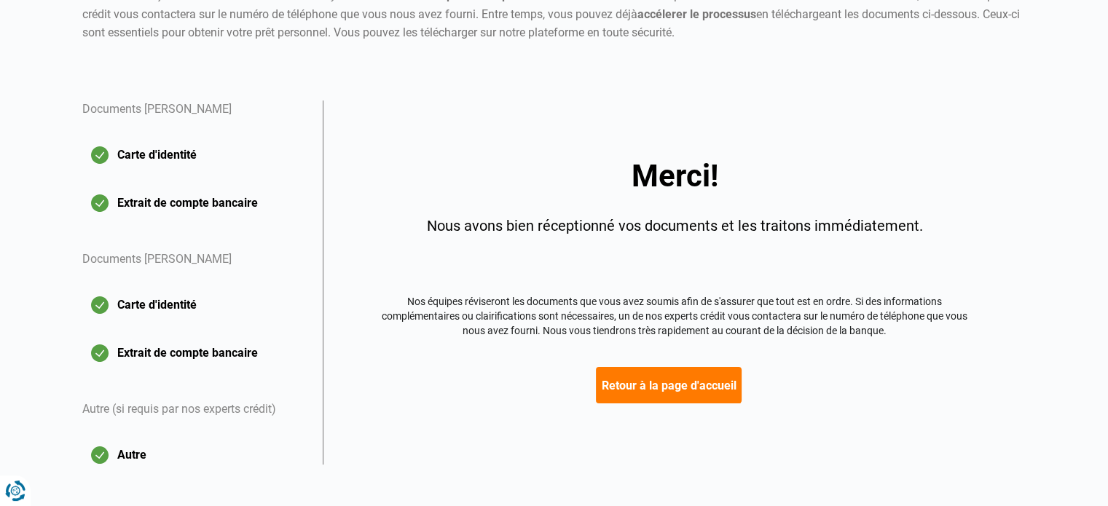
scroll to position [205, 0]
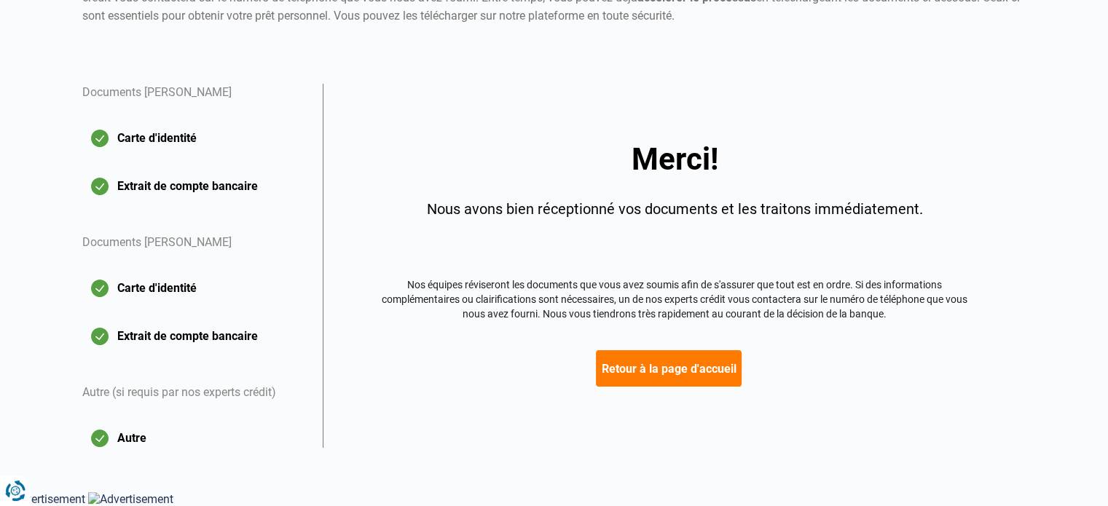
click at [707, 361] on button "Retour à la page d'accueil" at bounding box center [669, 368] width 146 height 36
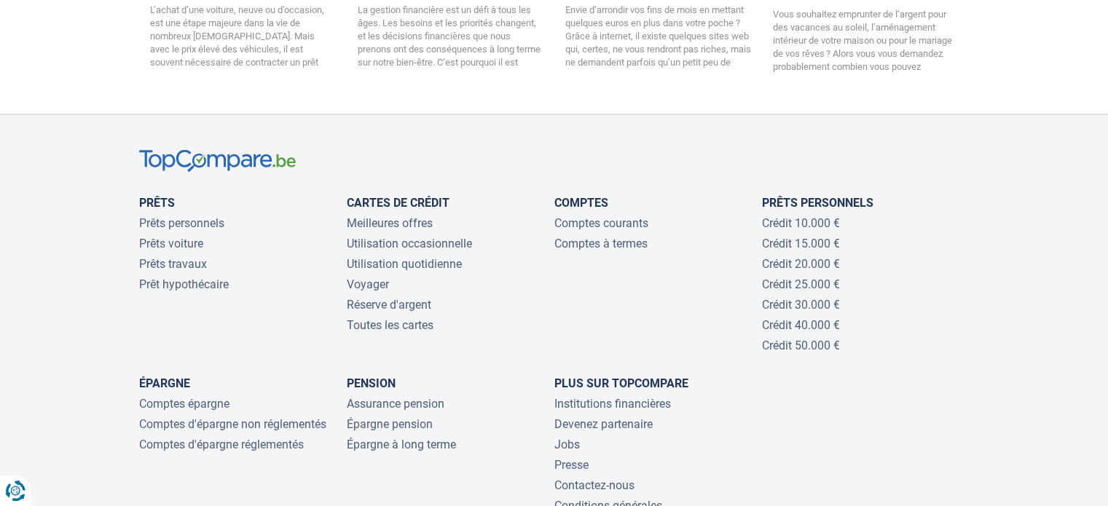
scroll to position [3098, 0]
